Goal: Information Seeking & Learning: Find specific fact

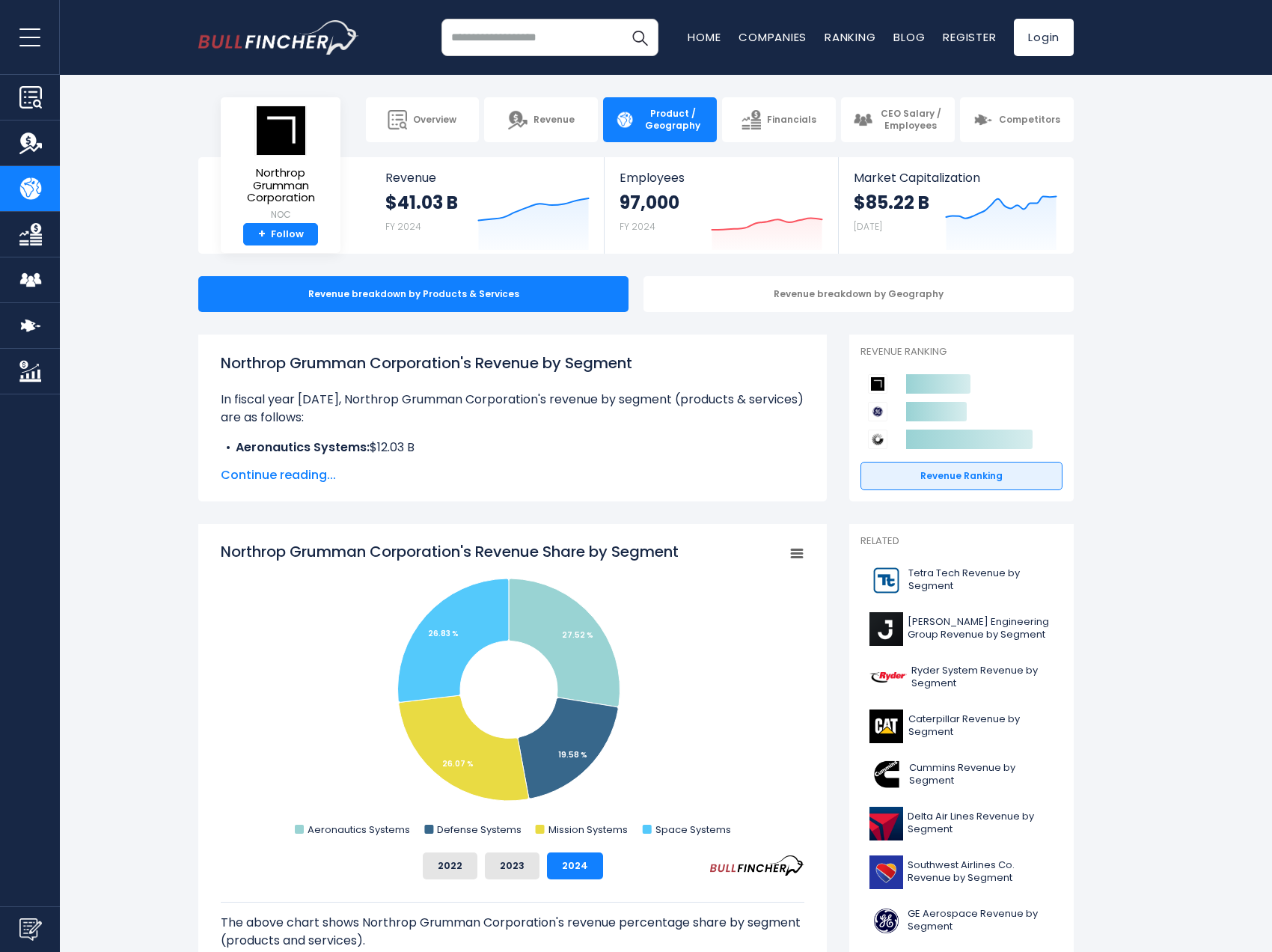
drag, startPoint x: 371, startPoint y: 180, endPoint x: 462, endPoint y: 205, distance: 94.4
click at [462, 205] on div "Revenue $41.03 B FY 2024 Created with Highcharts 12.1.2 Employees 97,000 FY 202…" at bounding box center [647, 205] width 853 height 97
copy link "Revenue $41.03 B"
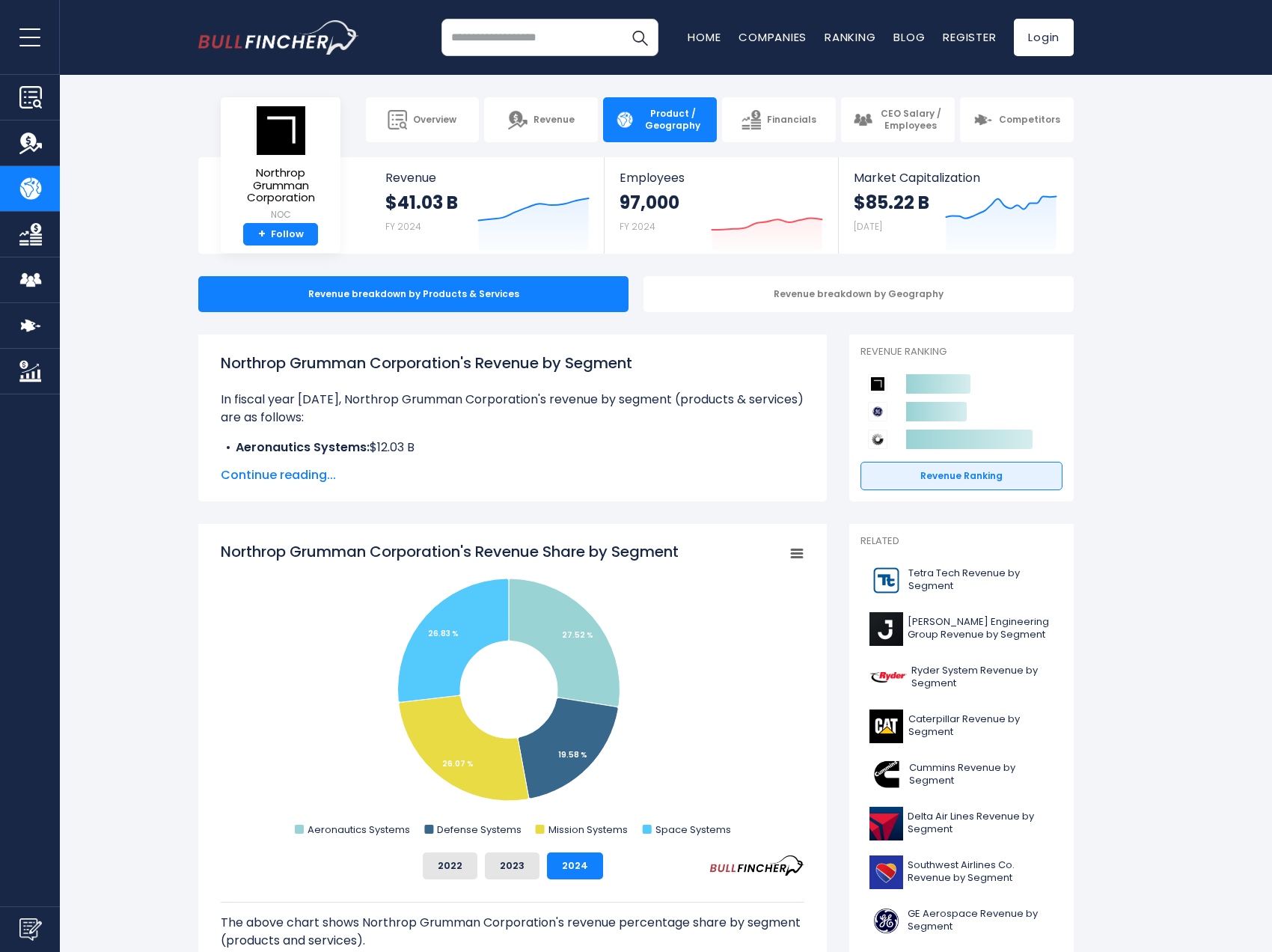
click at [381, 144] on body "Overview Revenue Product / Geography" at bounding box center [636, 476] width 1272 height 952
drag, startPoint x: 391, startPoint y: 261, endPoint x: 380, endPoint y: 177, distance: 84.7
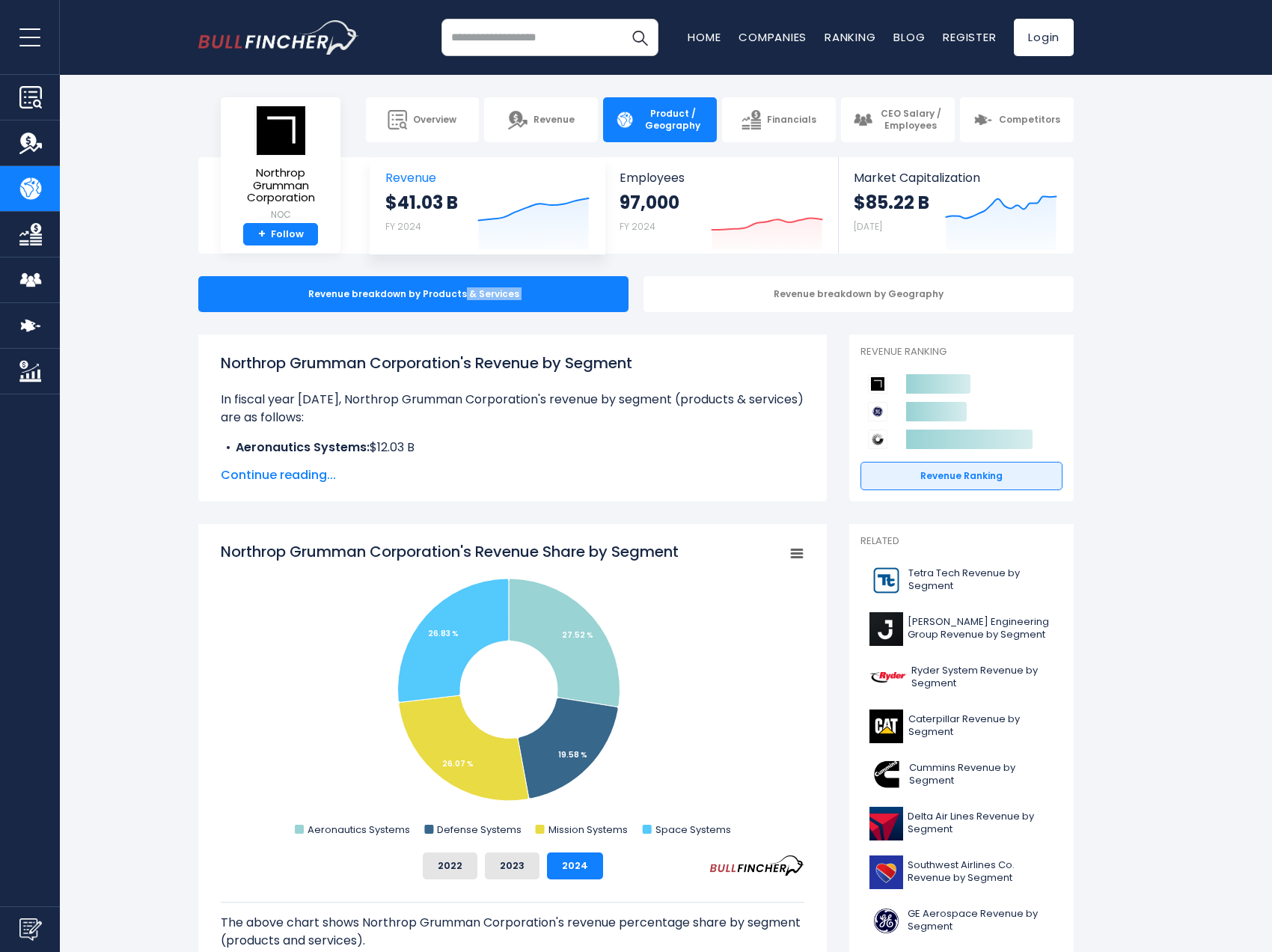
click at [380, 177] on link "Revenue $41.03 B FY 2024 Created with Highcharts 12.1.2" at bounding box center [487, 205] width 234 height 97
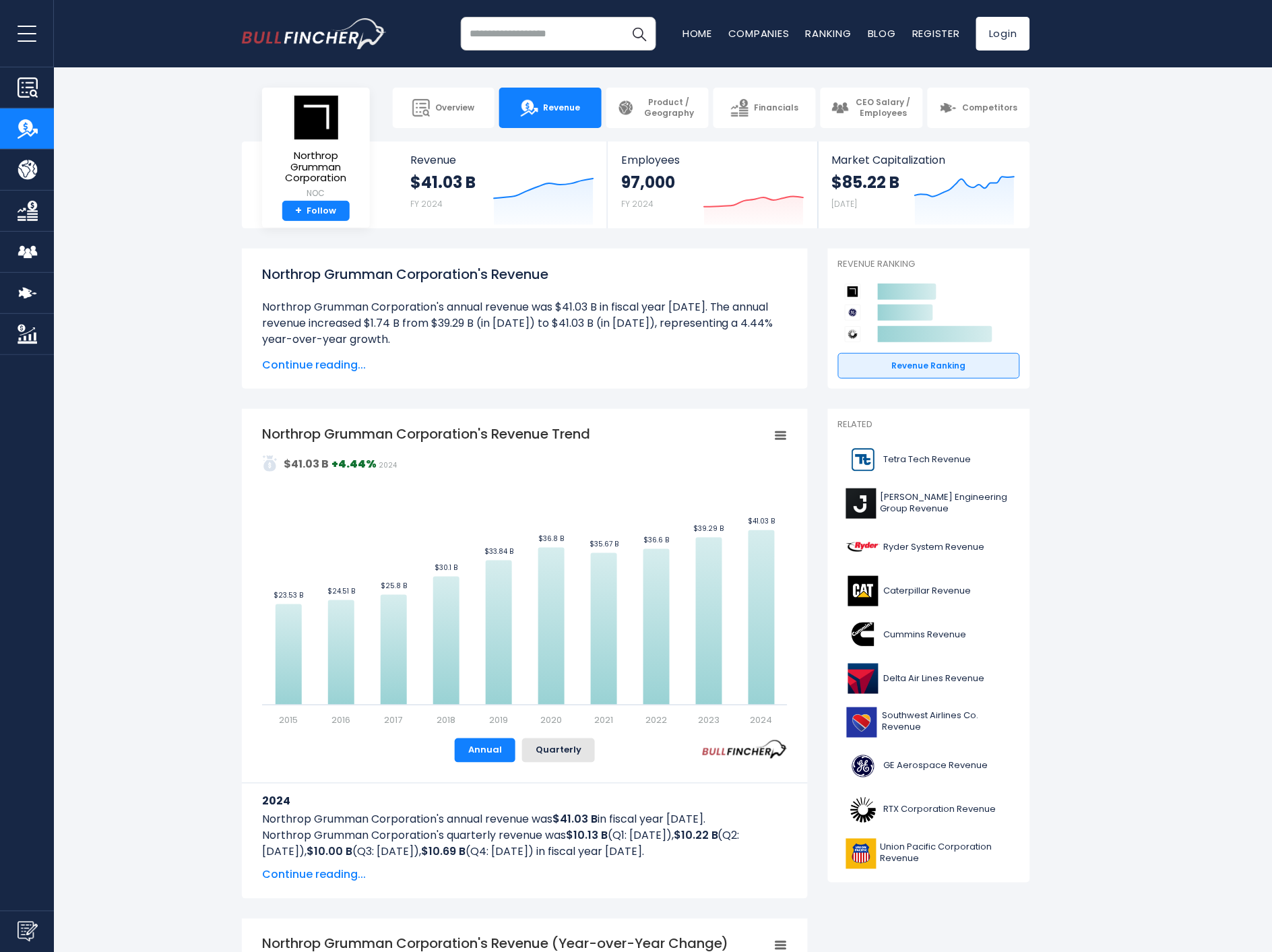
click at [483, 357] on span "Continue reading..." at bounding box center [525, 366] width 525 height 16
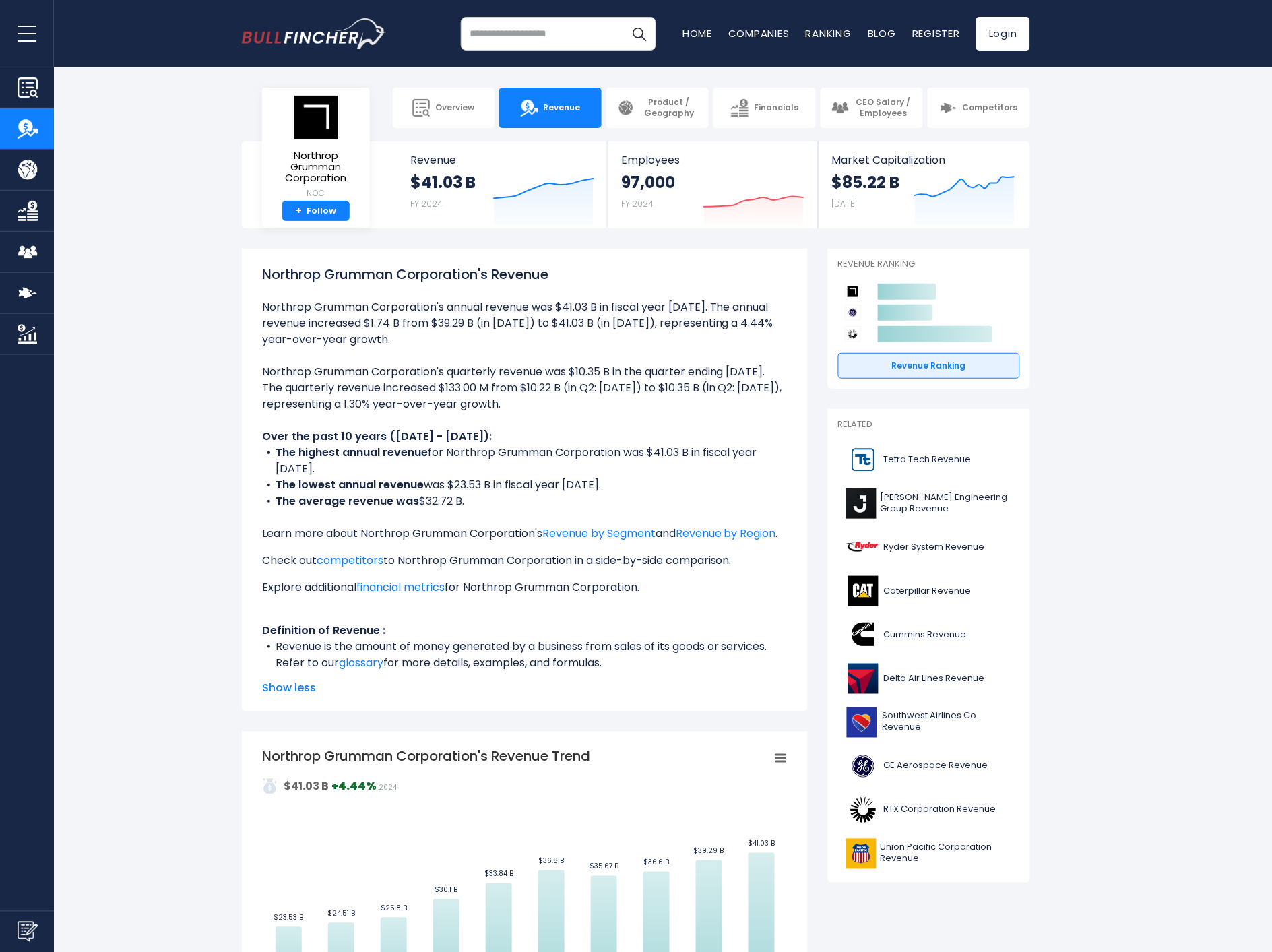
drag, startPoint x: 550, startPoint y: 324, endPoint x: 636, endPoint y: 326, distance: 86.0
click at [636, 326] on li "Northrop Grumman Corporation's annual revenue was $41.03 B in fiscal year 2024.…" at bounding box center [525, 323] width 525 height 49
copy li "$41.03 B (in 2024)"
